Goal: Complete application form

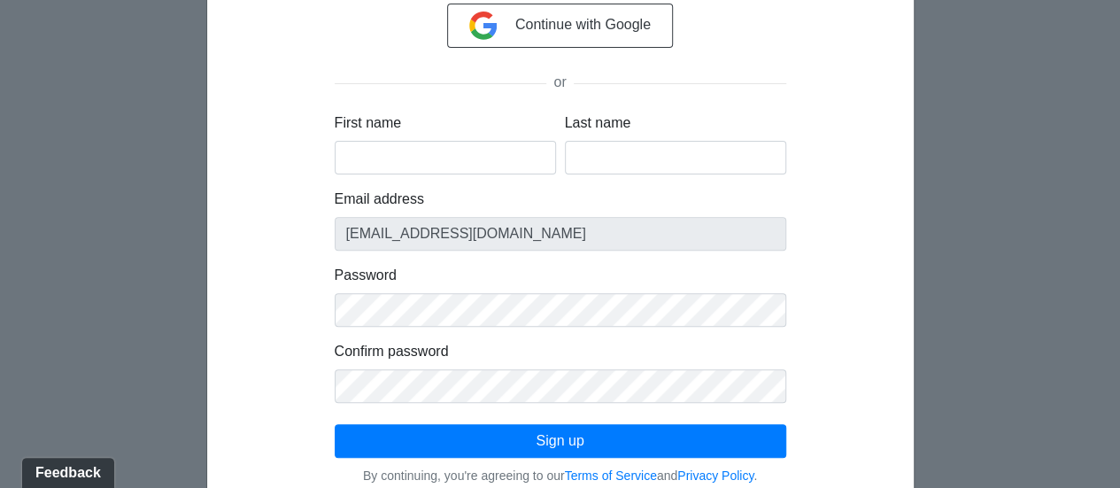
scroll to position [246, 0]
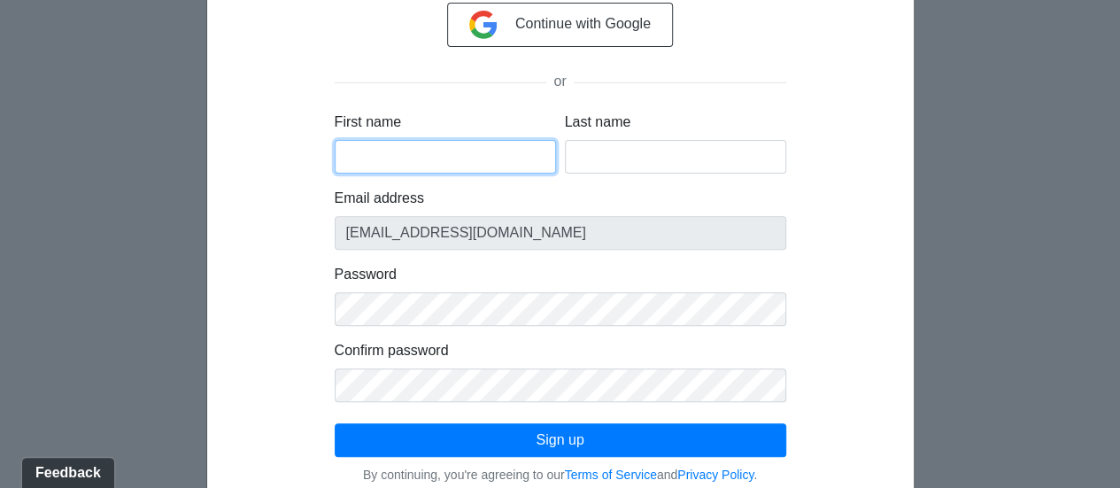
click at [460, 155] on input "First name" at bounding box center [445, 157] width 221 height 34
type input "Anecia"
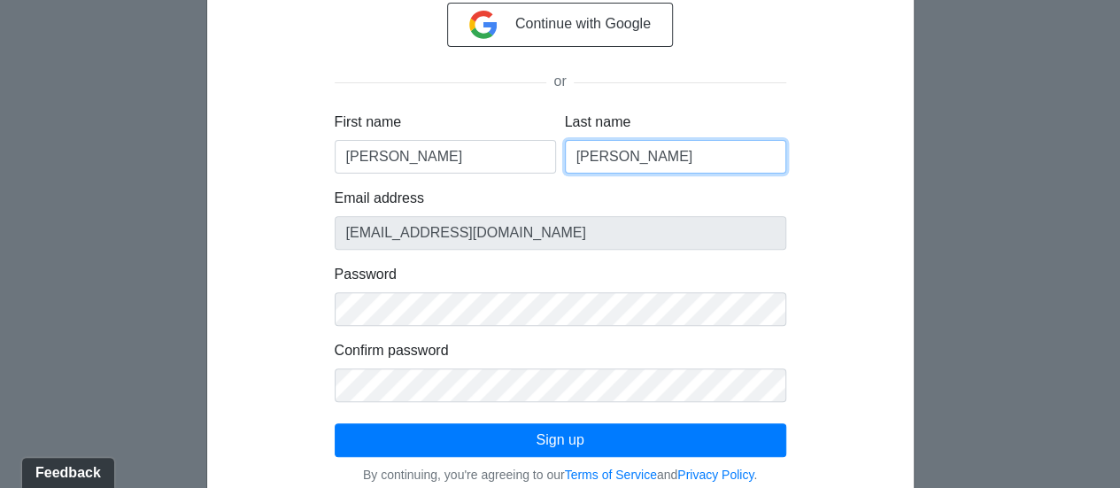
type input "Peterson"
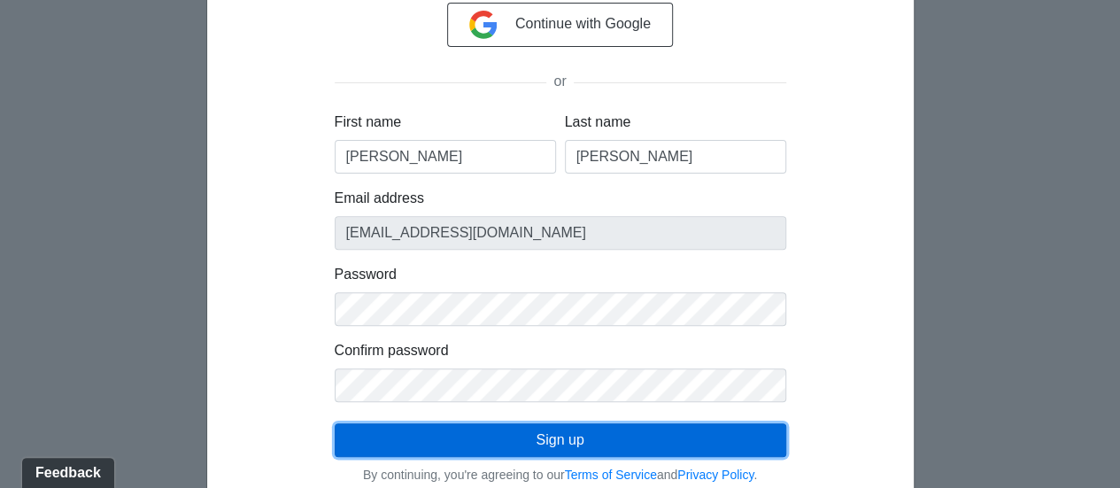
click at [514, 443] on button "Sign up" at bounding box center [560, 440] width 451 height 34
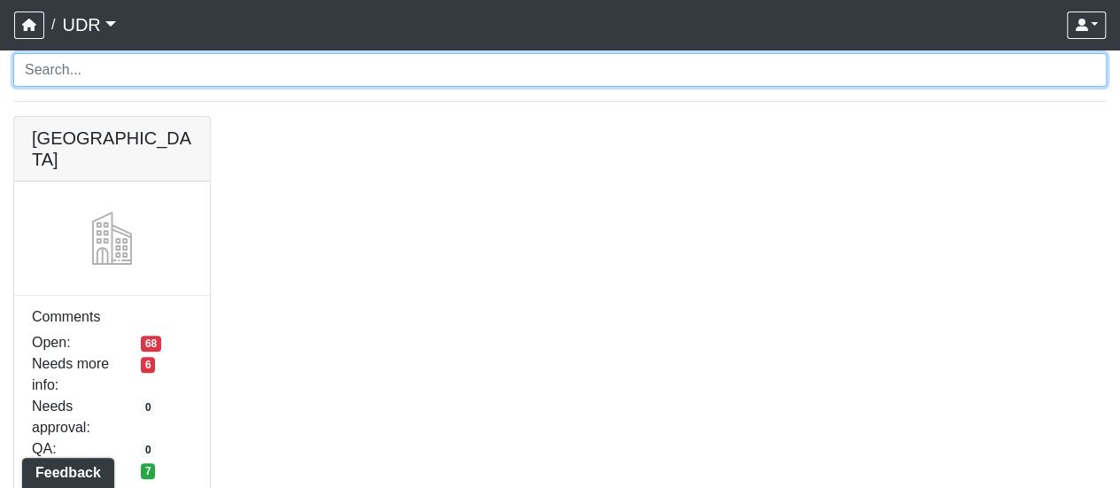
scroll to position [155, 0]
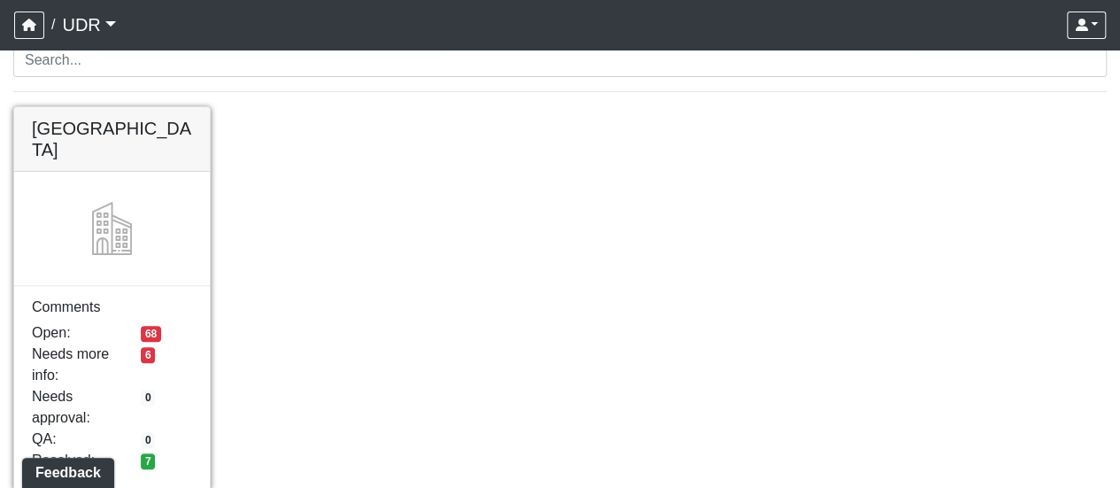
click at [98, 107] on link at bounding box center [112, 107] width 196 height 0
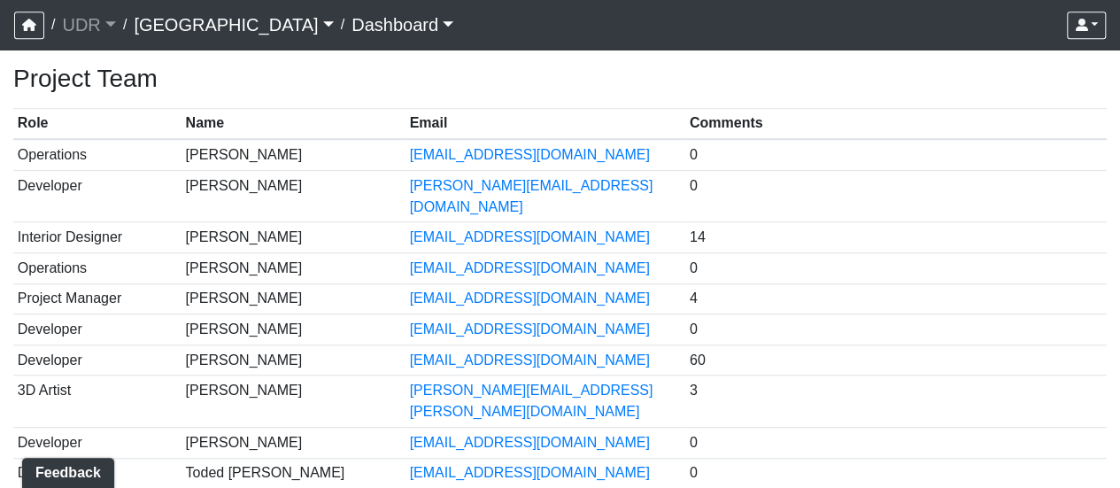
scroll to position [425, 0]
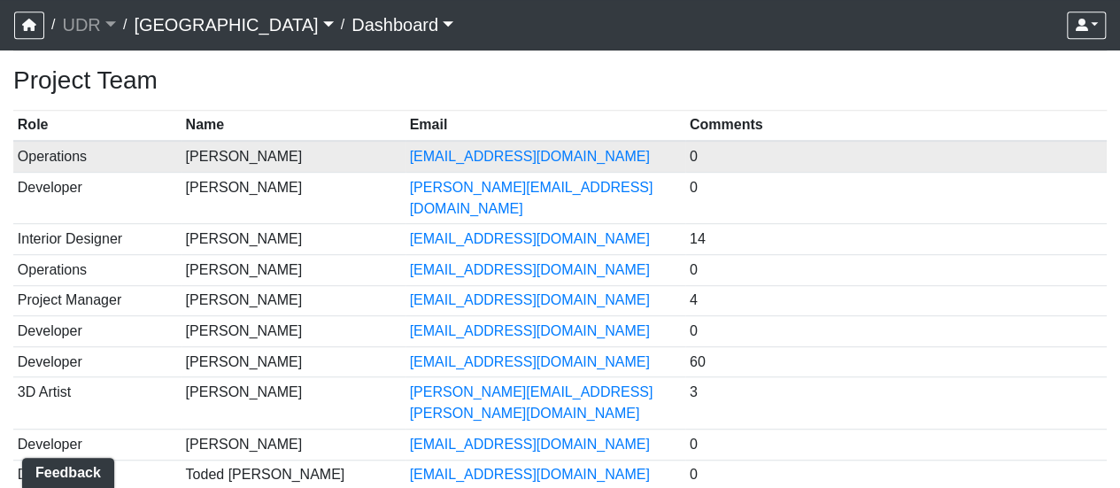
click at [263, 160] on td "[PERSON_NAME]" at bounding box center [293, 156] width 224 height 31
